Goal: Check status: Check status

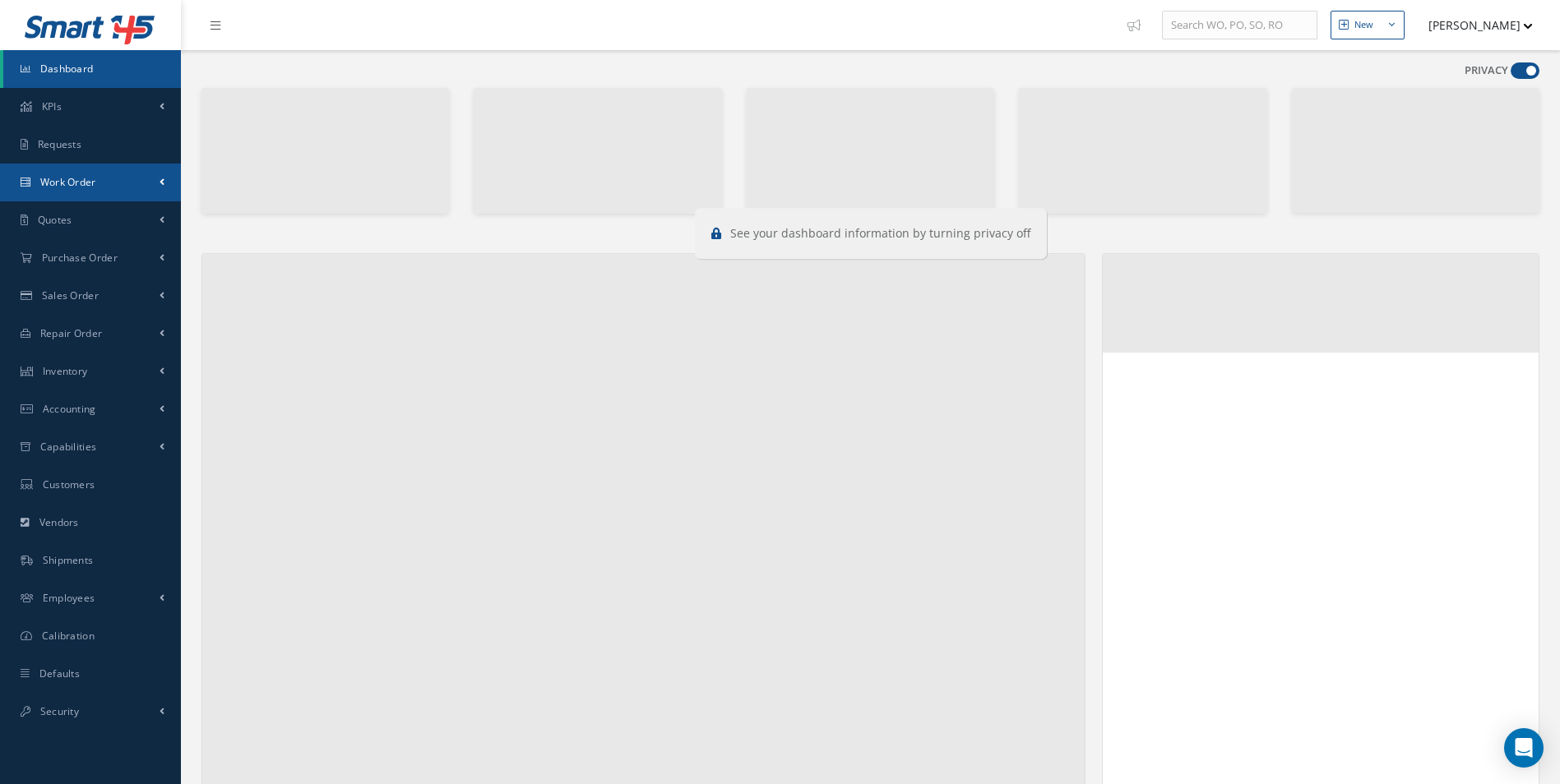
click at [81, 178] on span "Work Order" at bounding box center [68, 182] width 56 height 14
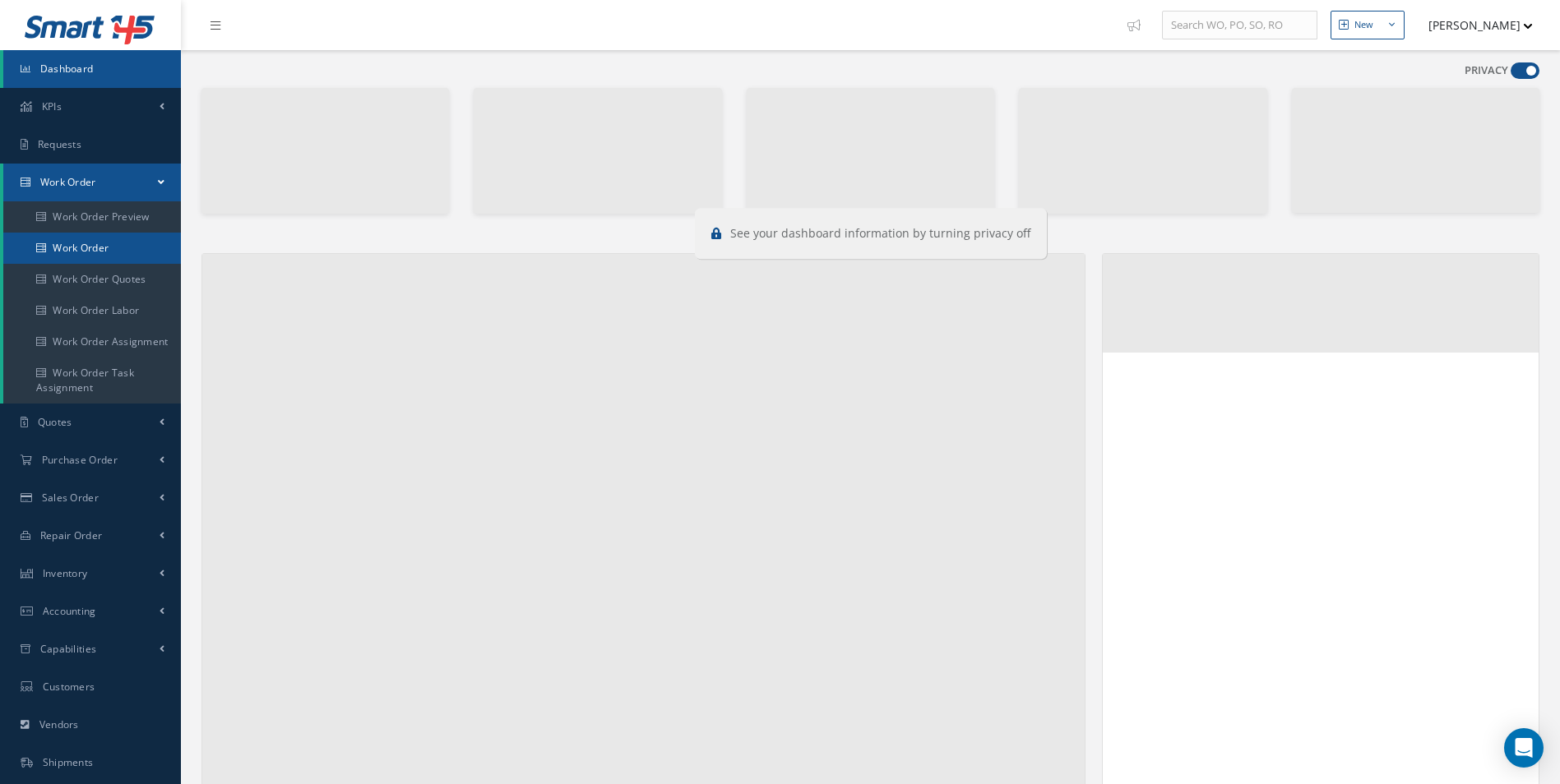
click at [94, 242] on link "Work Order" at bounding box center [92, 248] width 178 height 31
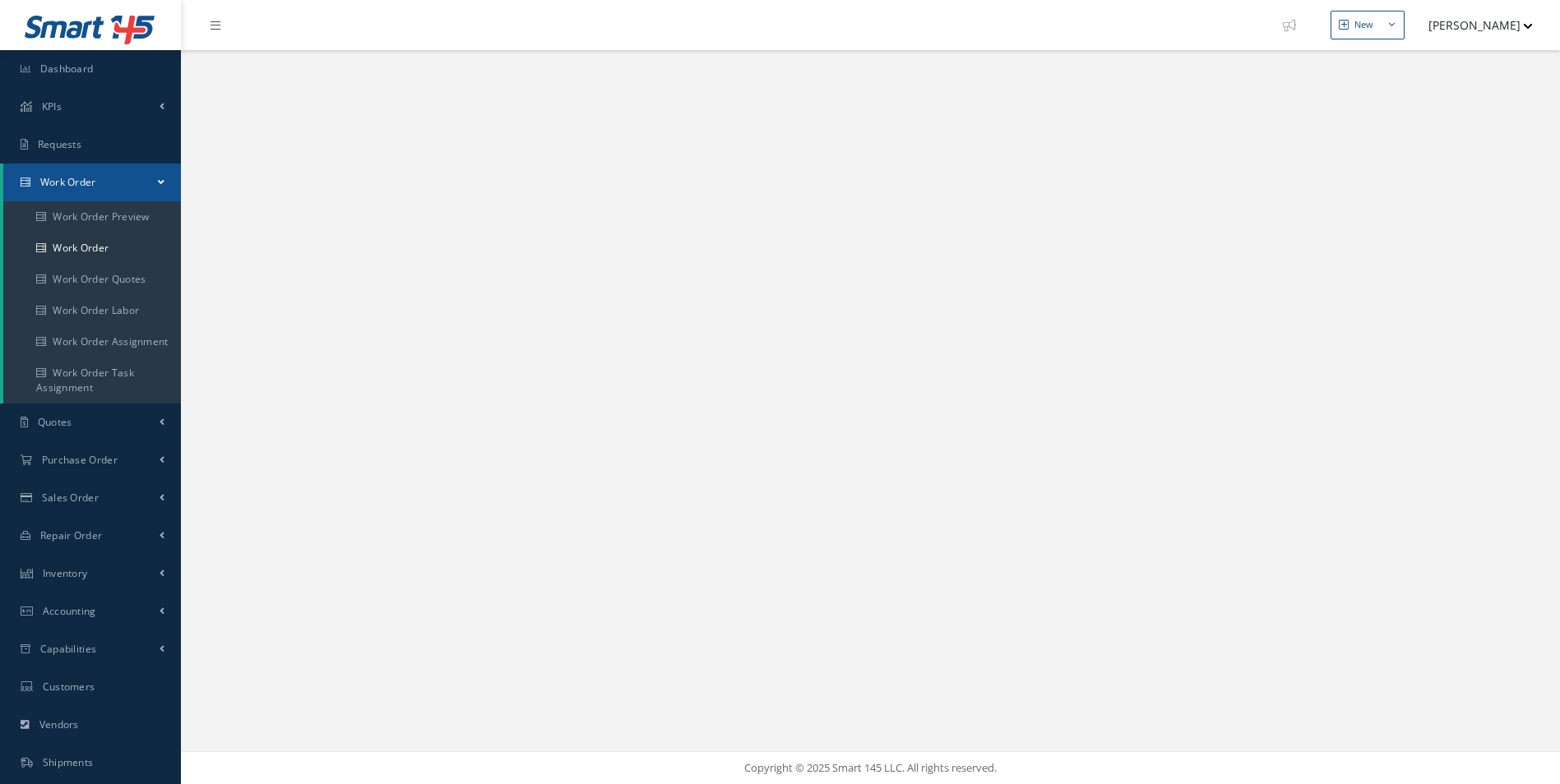
select select "25"
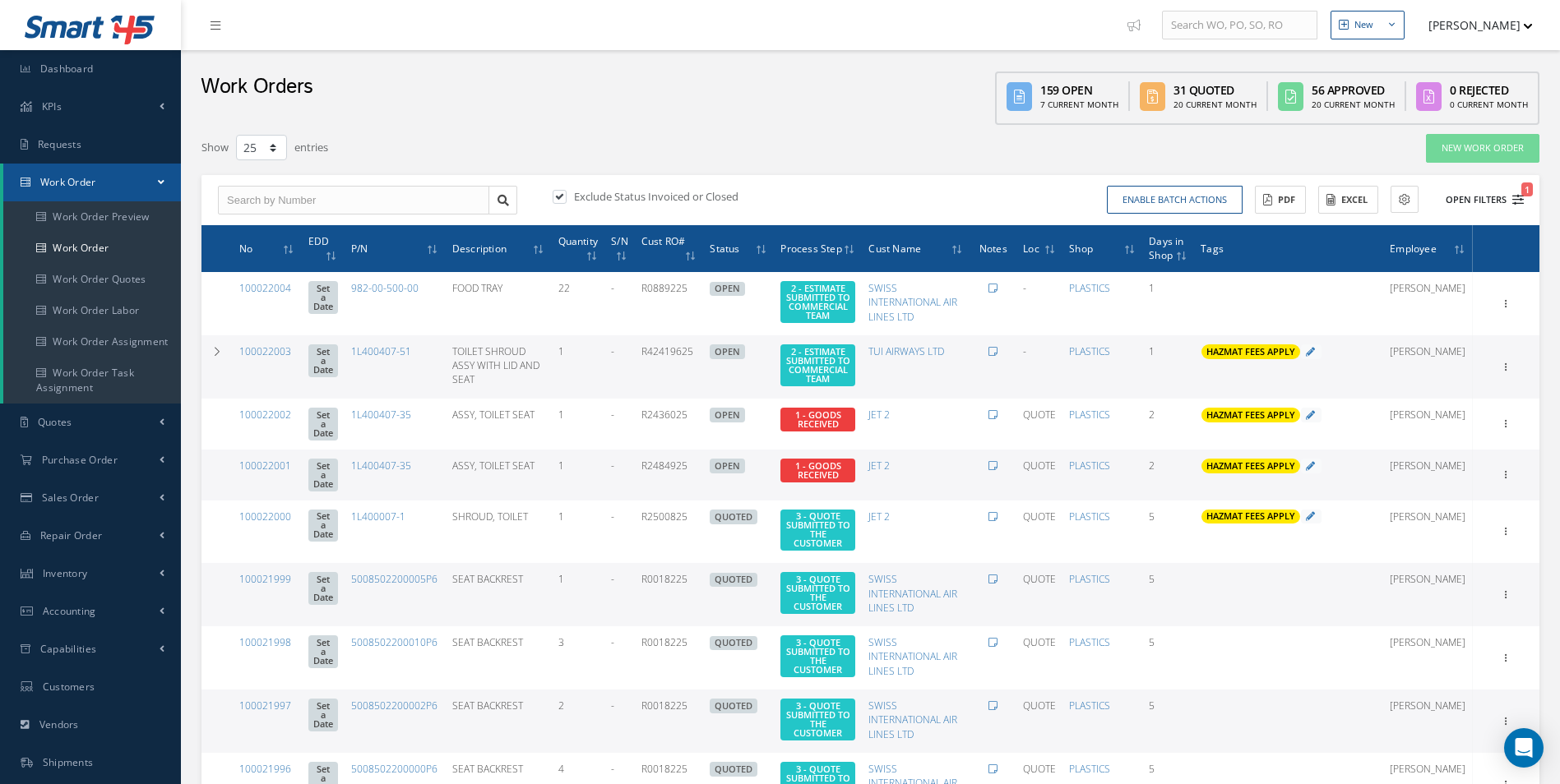
click at [1521, 202] on icon "1" at bounding box center [1517, 199] width 12 height 12
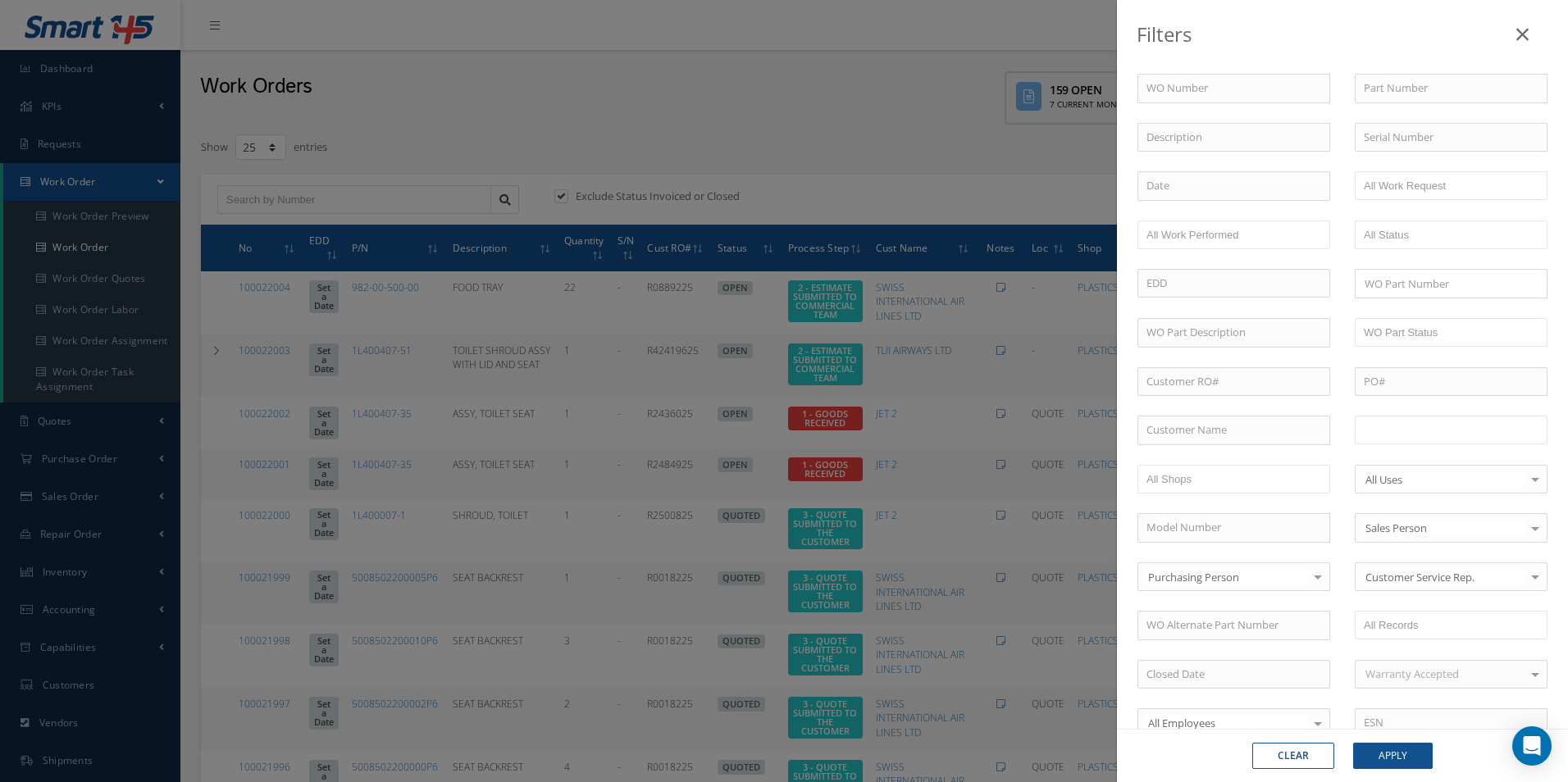
click at [1438, 435] on input "text" at bounding box center [1415, 430] width 104 height 20
click at [1421, 751] on button "Apply" at bounding box center [1392, 755] width 79 height 26
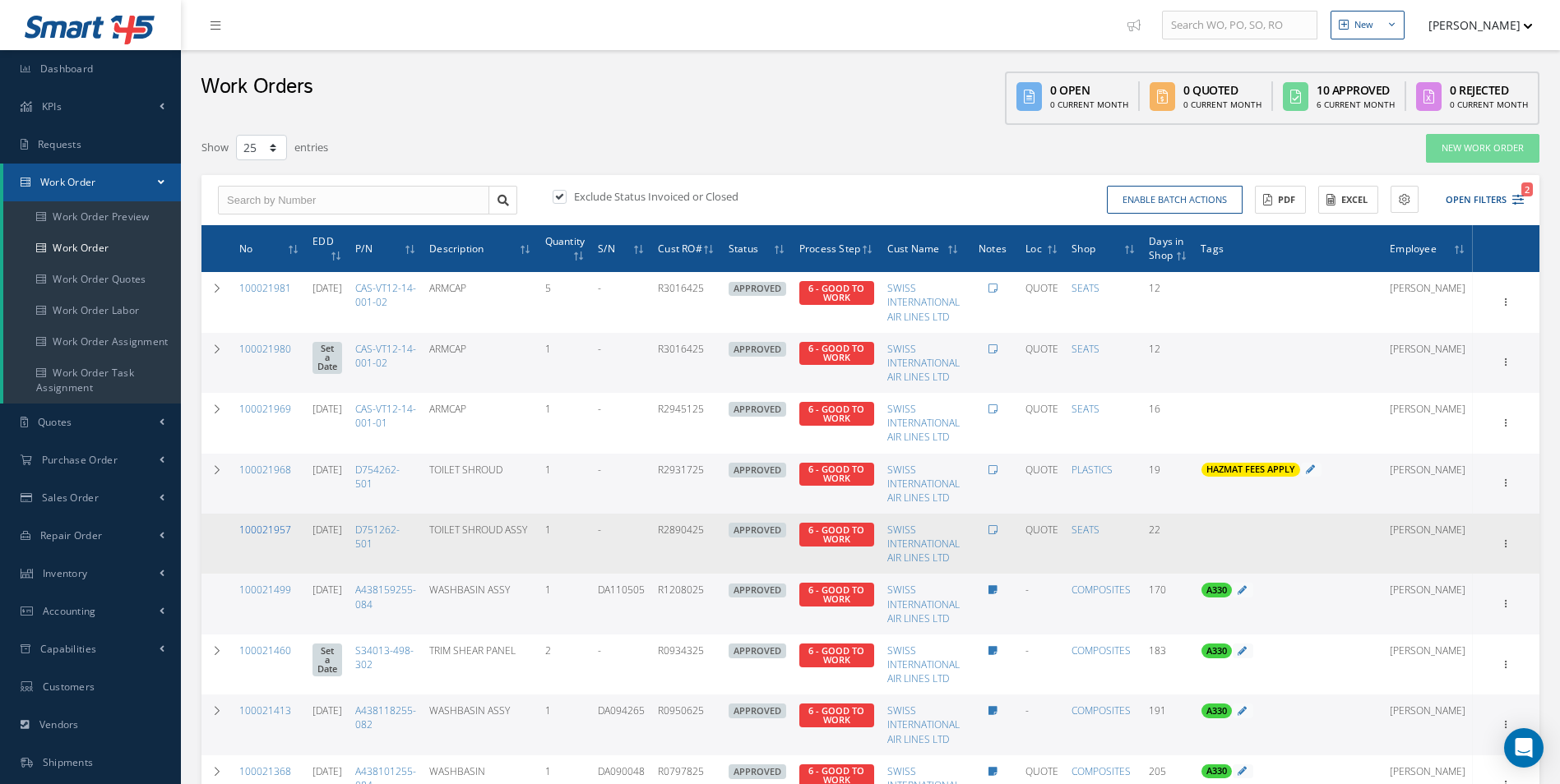
click at [252, 527] on link "100021957" at bounding box center [265, 530] width 52 height 14
